Goal: Task Accomplishment & Management: Manage account settings

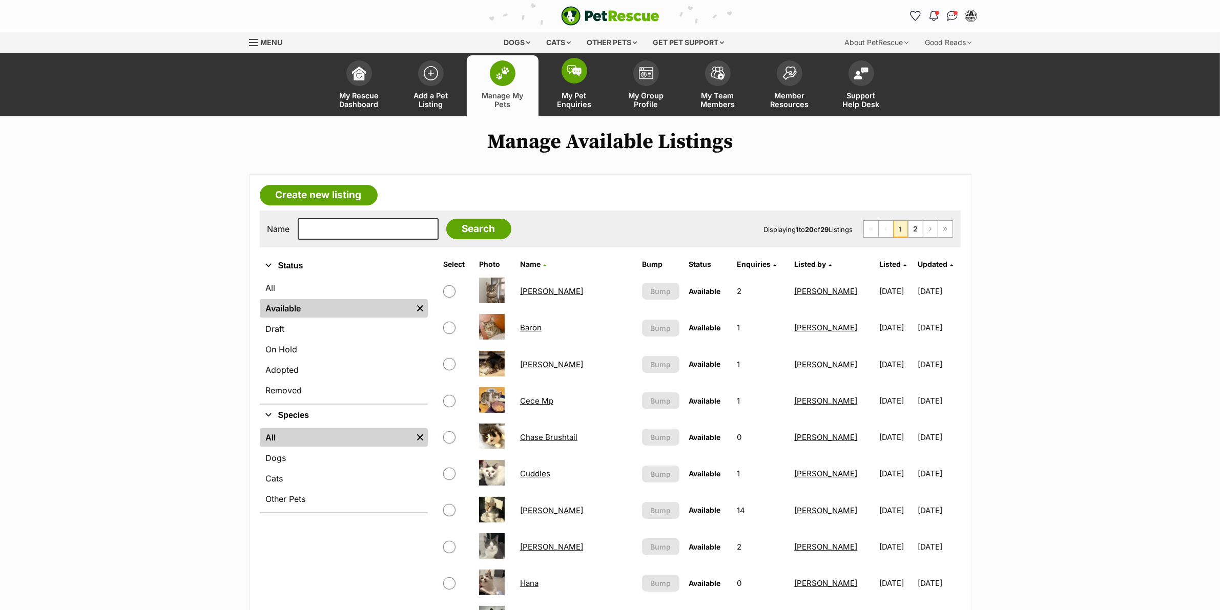
click at [561, 106] on span "My Pet Enquiries" at bounding box center [574, 99] width 46 height 17
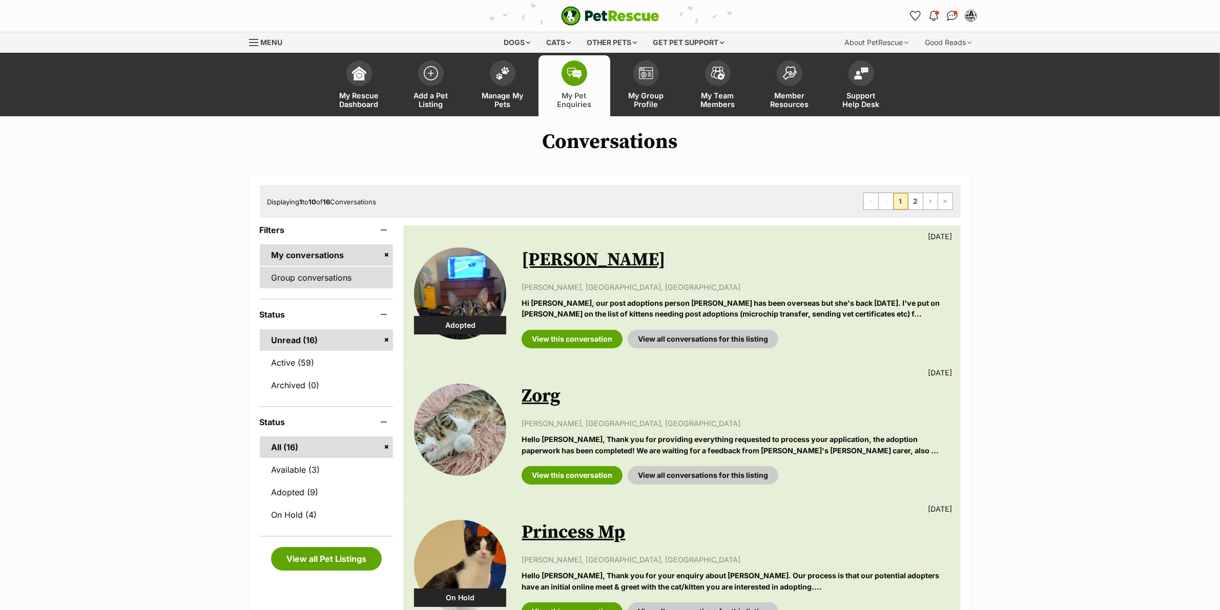
click at [283, 268] on link "Group conversations" at bounding box center [327, 278] width 134 height 22
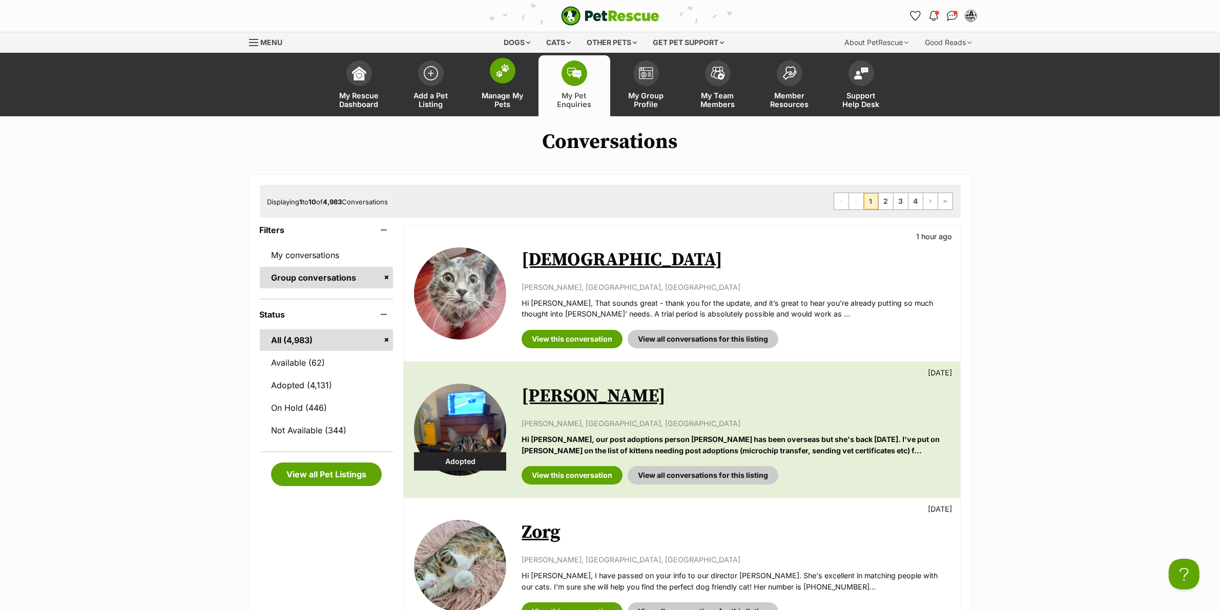
click at [507, 91] on span "Manage My Pets" at bounding box center [503, 99] width 46 height 17
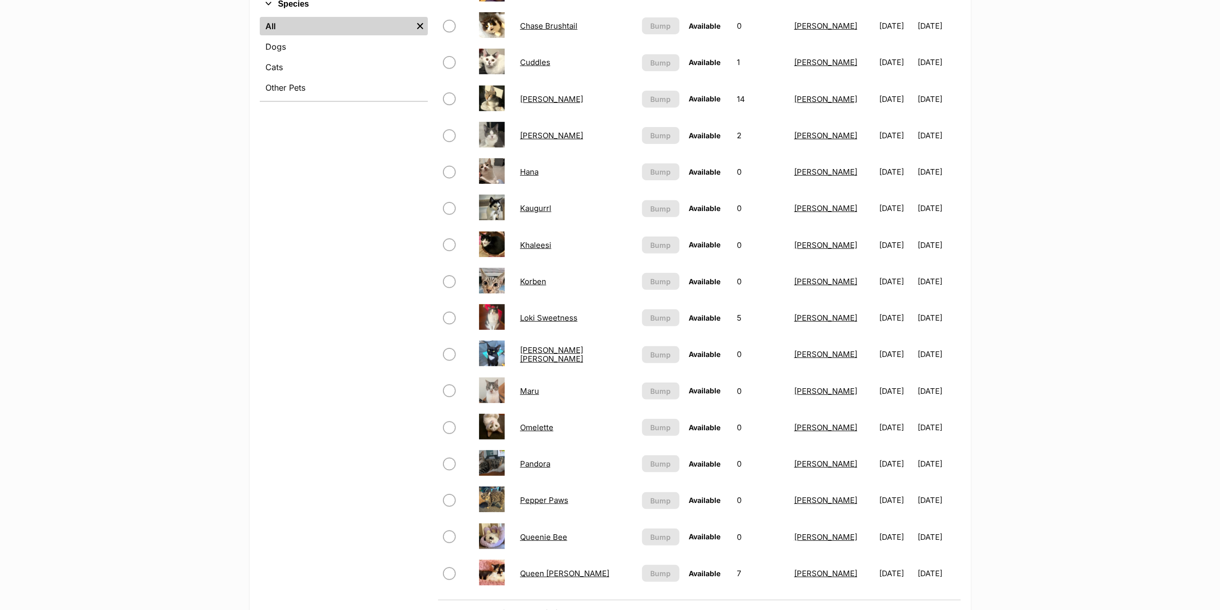
scroll to position [448, 0]
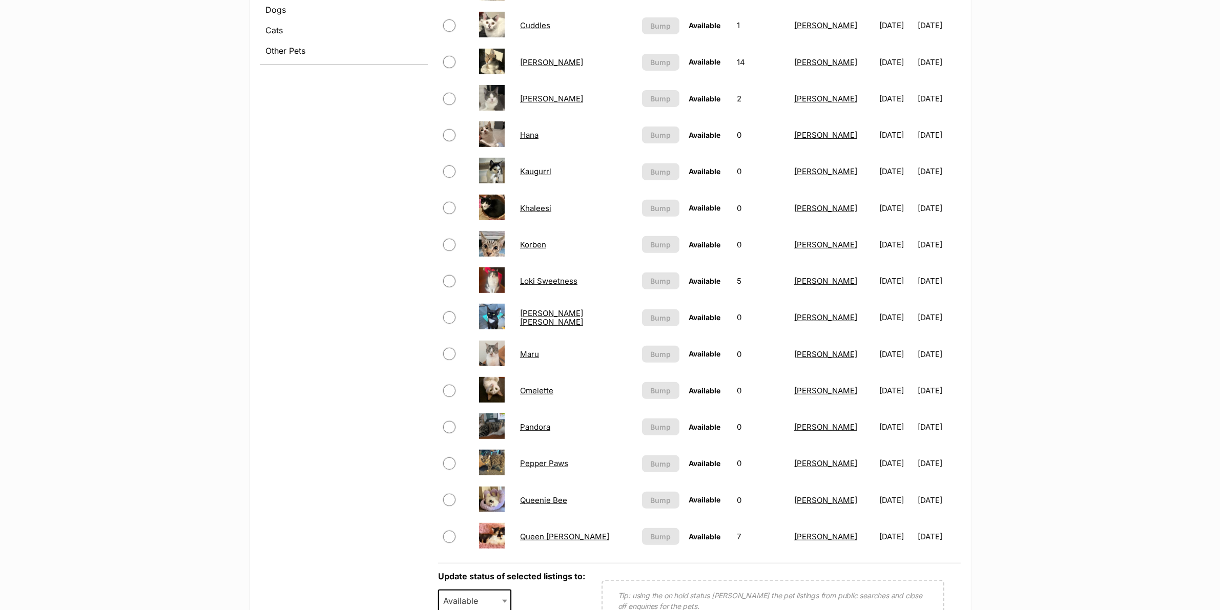
click at [559, 532] on link "Queen Mimmi" at bounding box center [564, 537] width 89 height 10
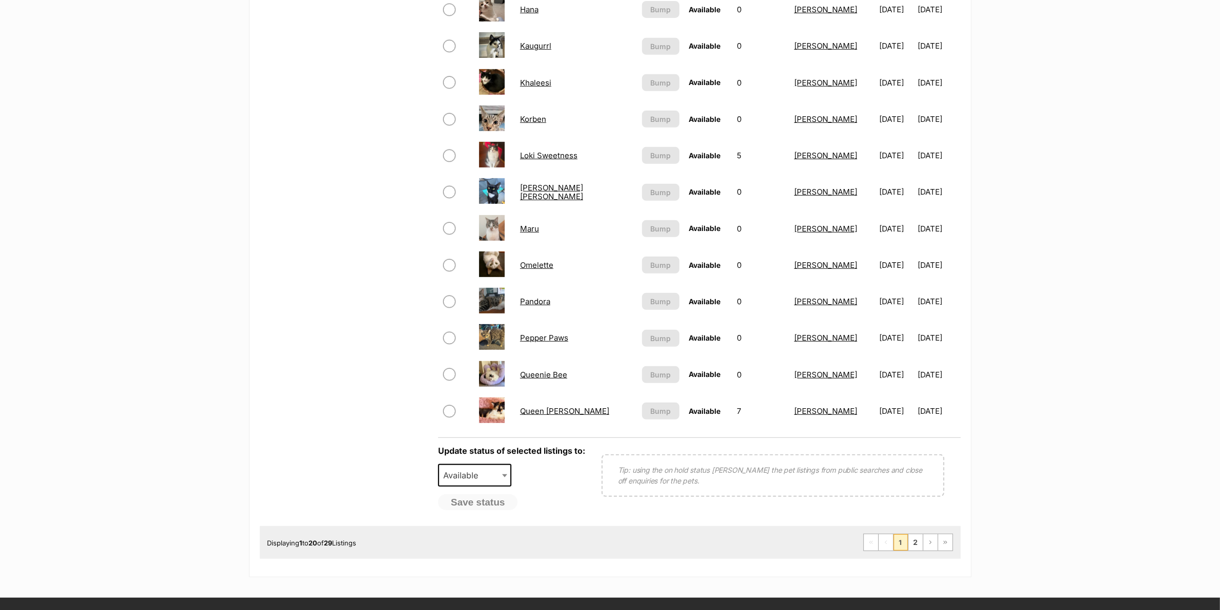
scroll to position [576, 0]
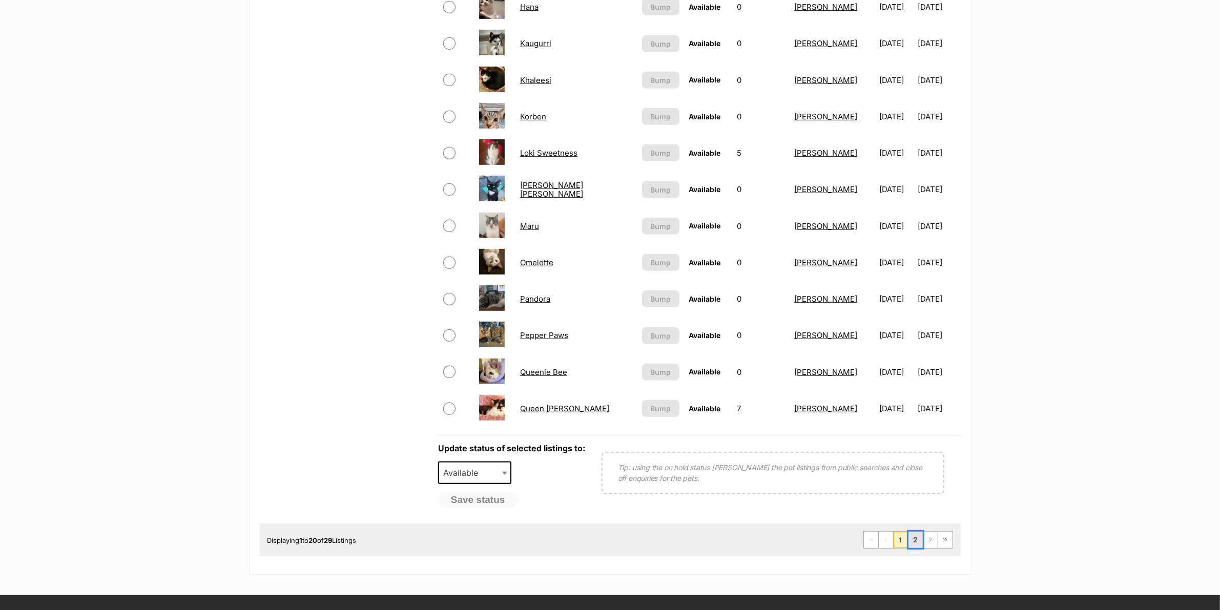
click at [918, 538] on link "2" at bounding box center [915, 540] width 14 height 16
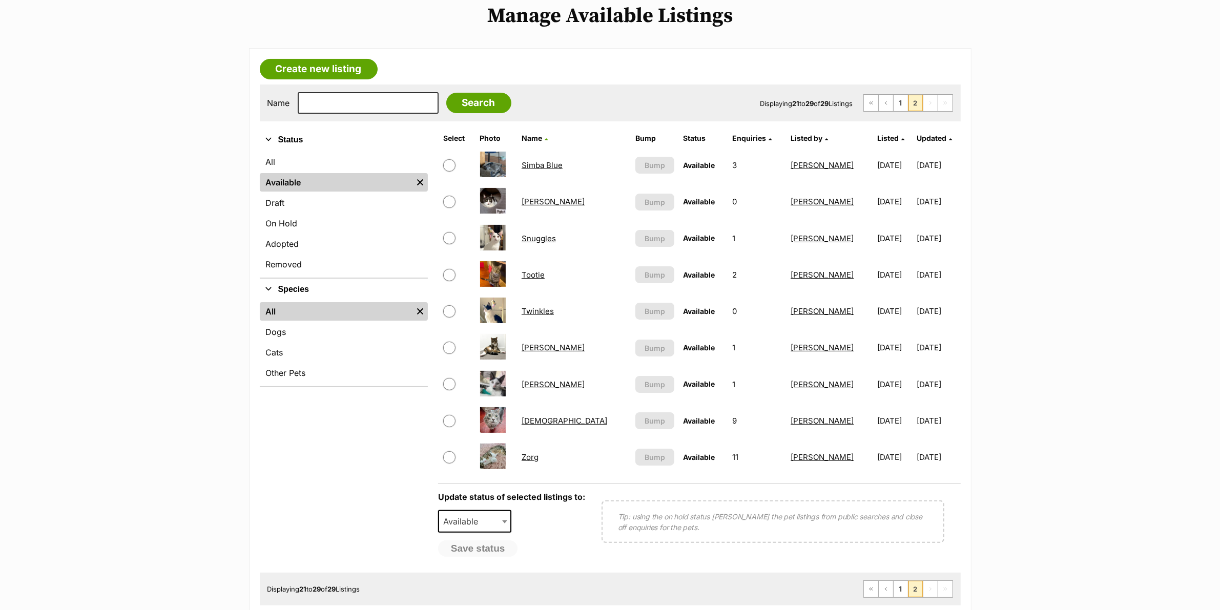
scroll to position [128, 0]
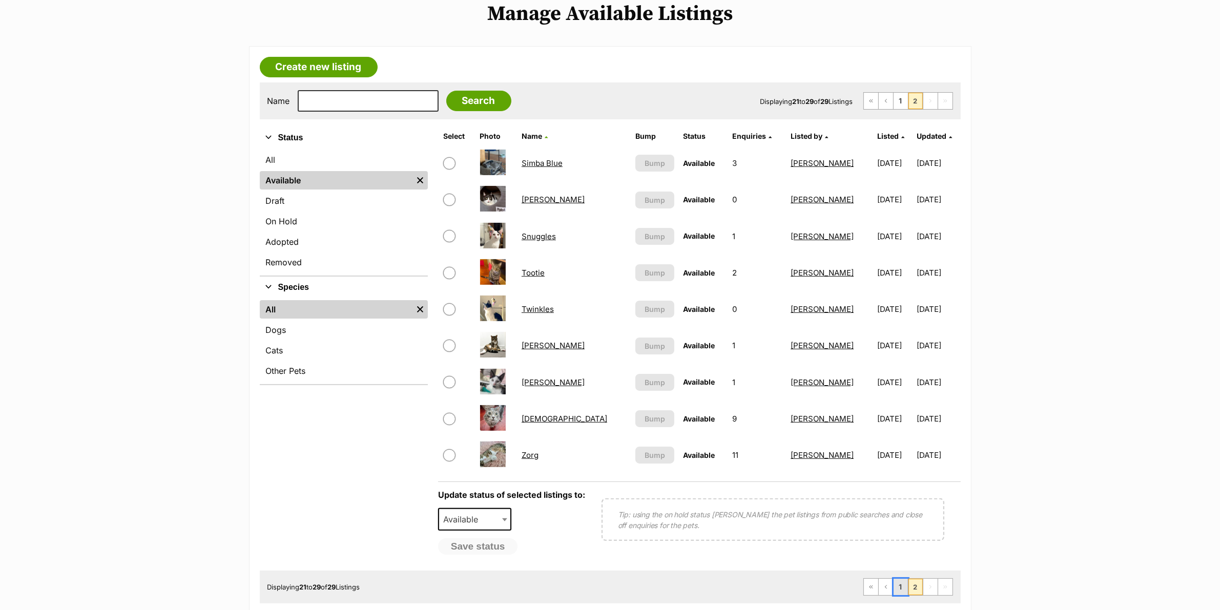
click at [901, 582] on link "1" at bounding box center [900, 587] width 14 height 16
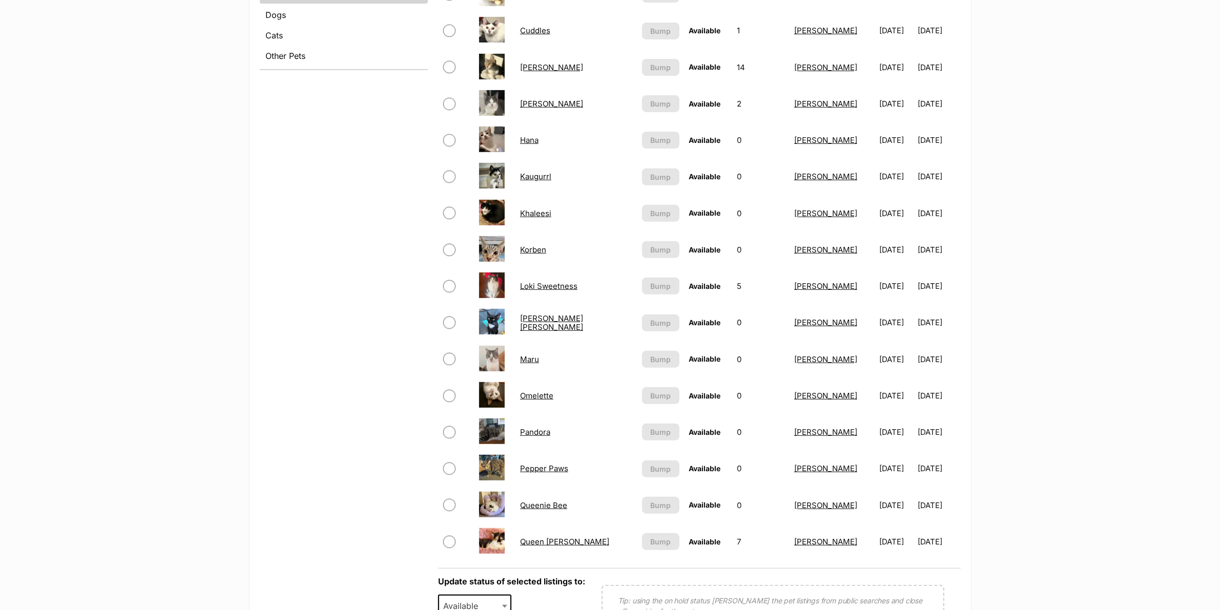
scroll to position [448, 0]
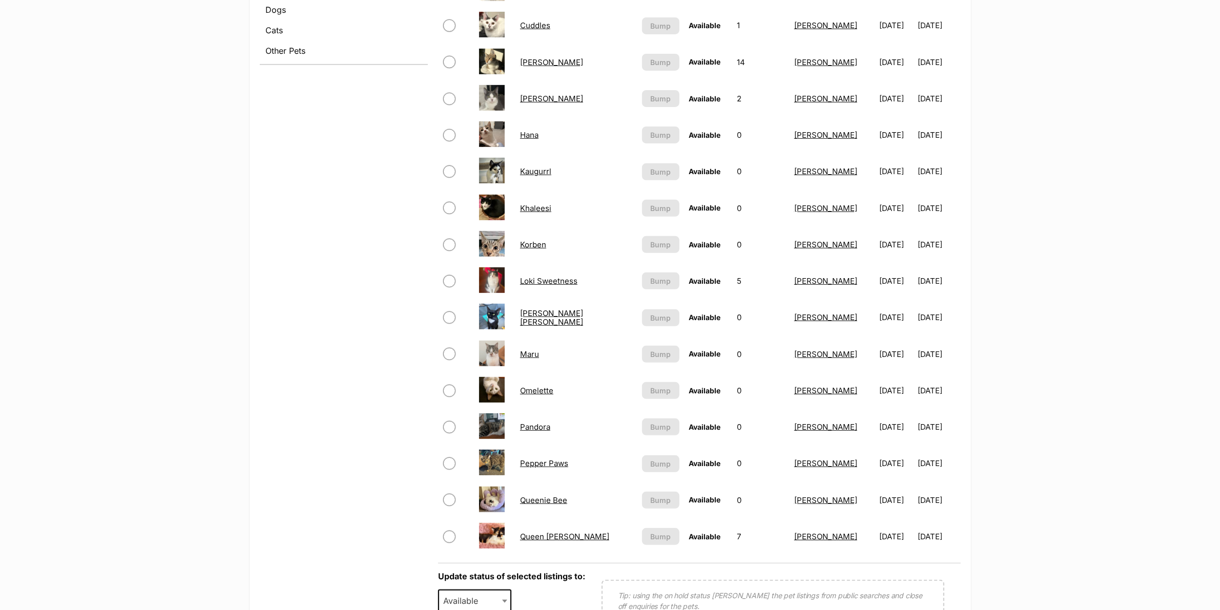
click at [521, 422] on link "Pandora" at bounding box center [535, 427] width 30 height 10
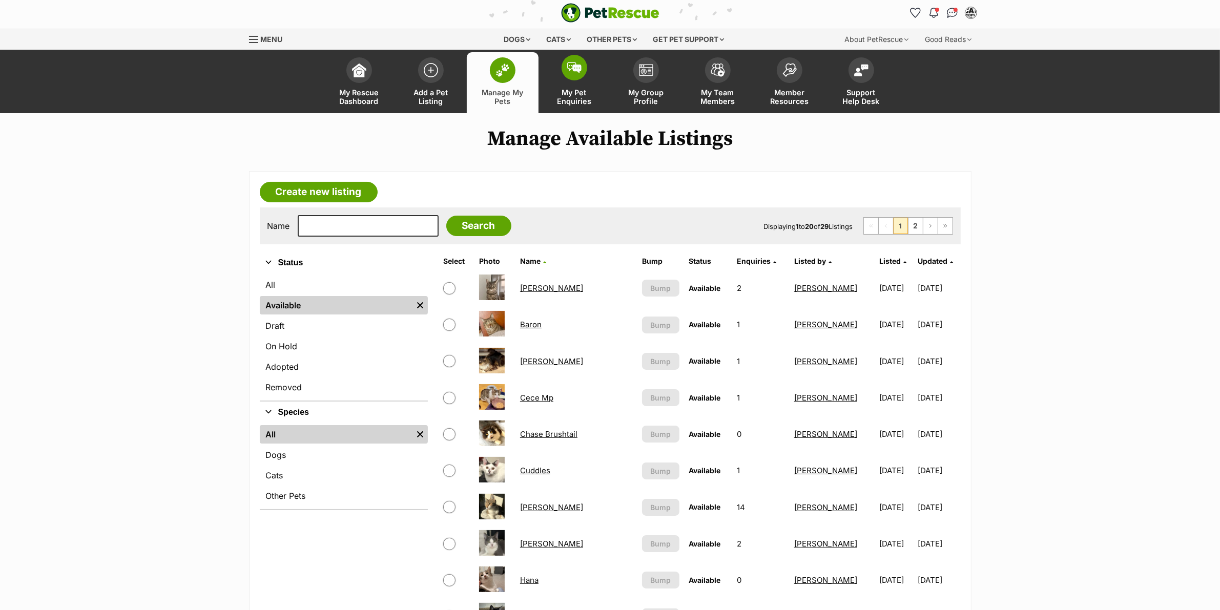
scroll to position [0, 0]
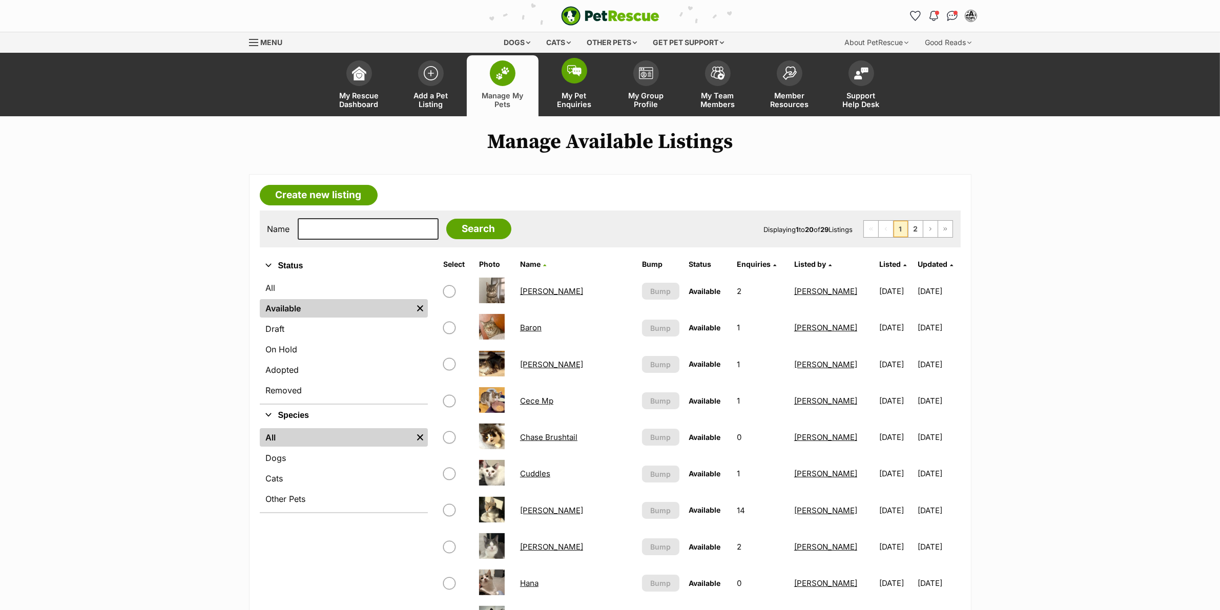
click at [582, 68] on span at bounding box center [574, 71] width 26 height 26
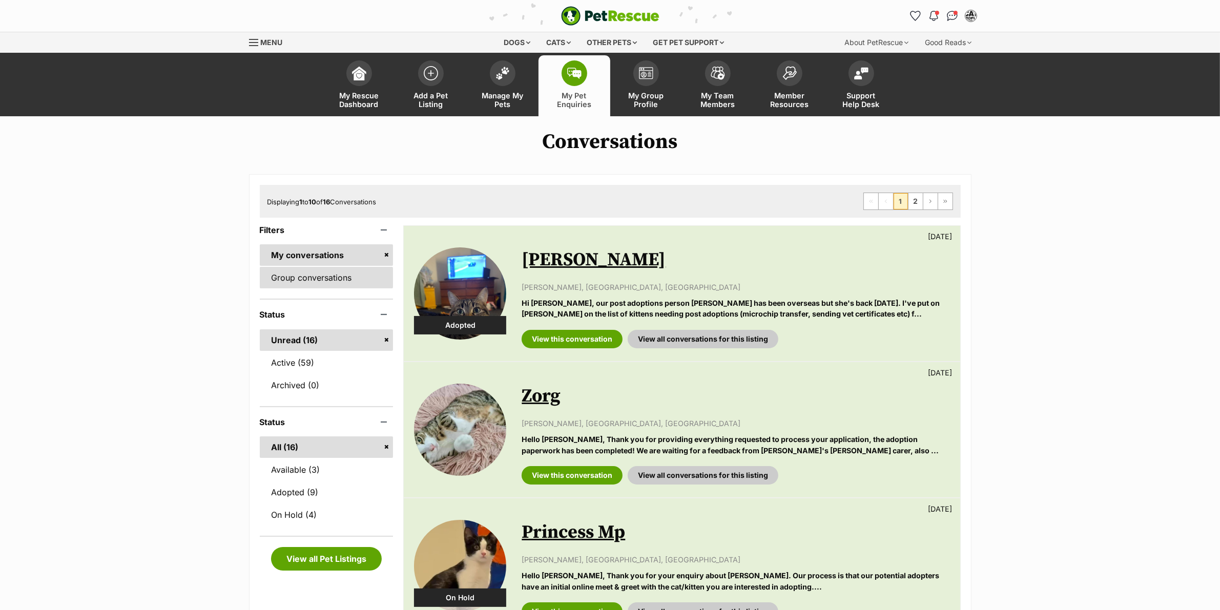
click at [292, 282] on link "Group conversations" at bounding box center [327, 278] width 134 height 22
